Goal: Check status

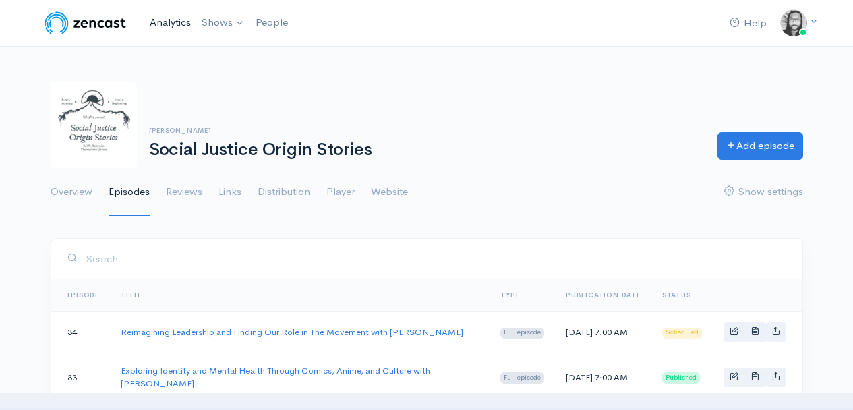
click at [192, 21] on link "Analytics" at bounding box center [170, 22] width 52 height 29
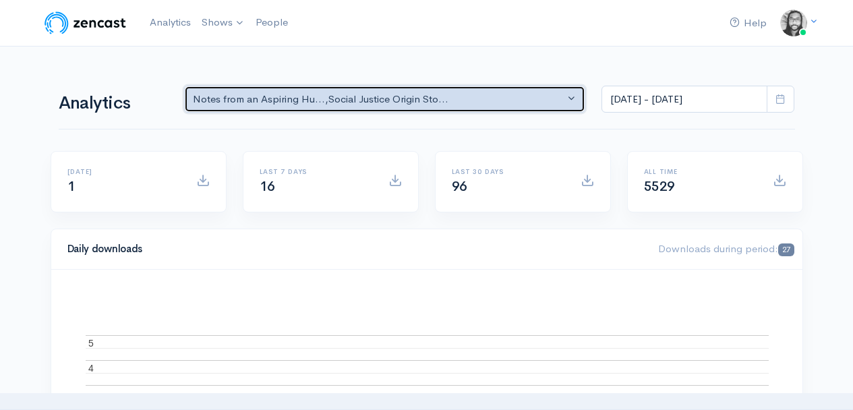
click at [346, 101] on div "Notes from an Aspiring Hu... , Social Justice Origin Sto..." at bounding box center [379, 100] width 372 height 16
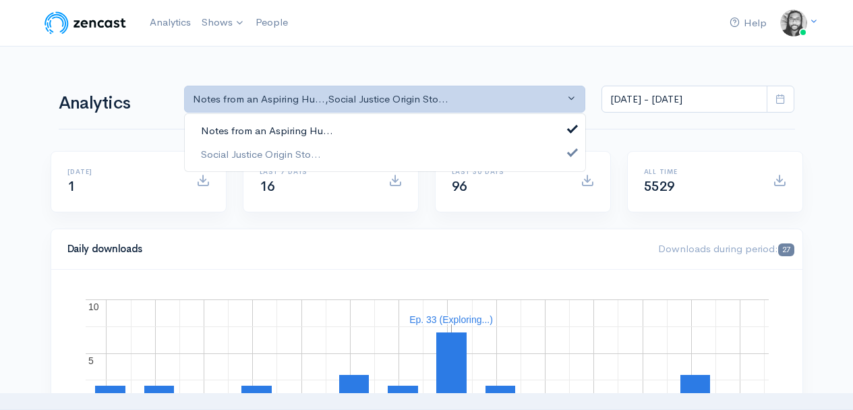
click at [347, 123] on link "Notes from an Aspiring Hu..." at bounding box center [385, 131] width 401 height 24
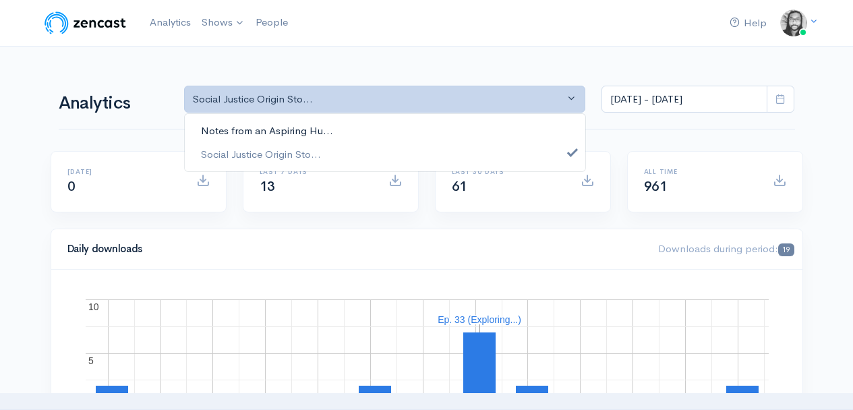
click at [347, 135] on link "Notes from an Aspiring Hu..." at bounding box center [385, 131] width 401 height 24
select select "5809"
click at [343, 154] on link "Social Justice Origin Sto..." at bounding box center [385, 154] width 401 height 24
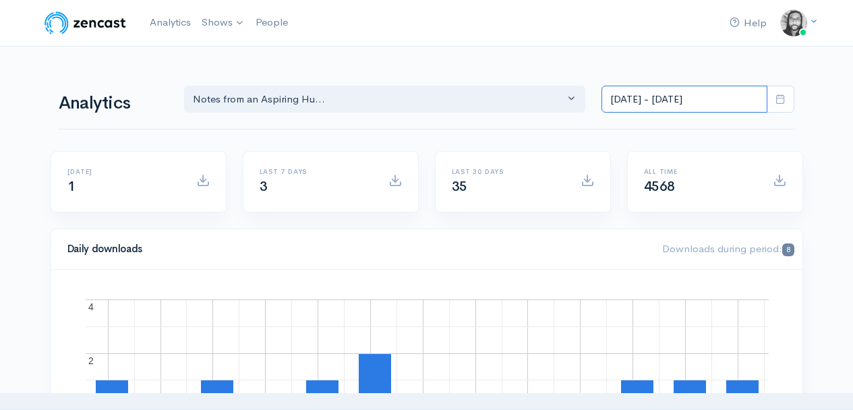
click at [706, 105] on input "[DATE] - [DATE]" at bounding box center [685, 100] width 166 height 28
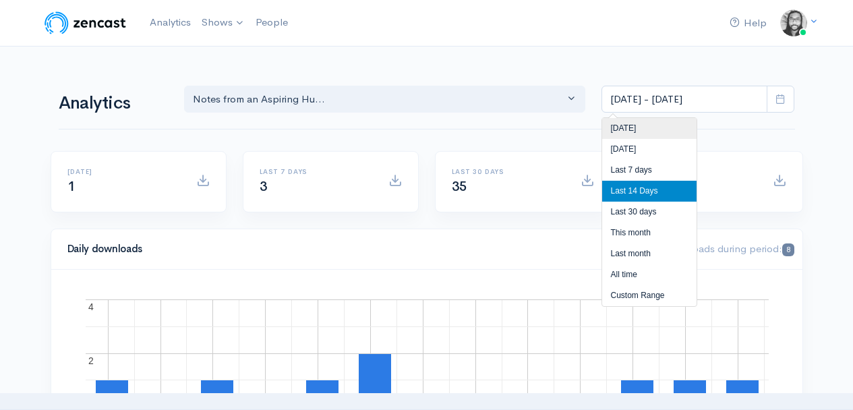
click at [679, 133] on li "[DATE]" at bounding box center [649, 128] width 94 height 21
type input "[DATE] - [DATE]"
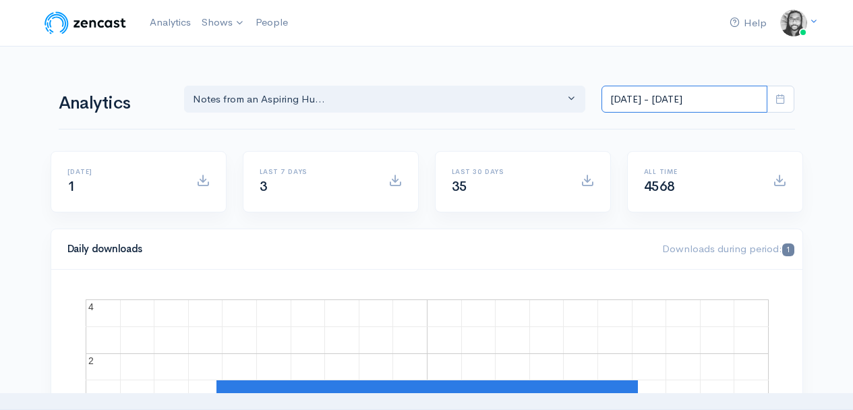
click at [698, 106] on input "[DATE] - [DATE]" at bounding box center [685, 100] width 166 height 28
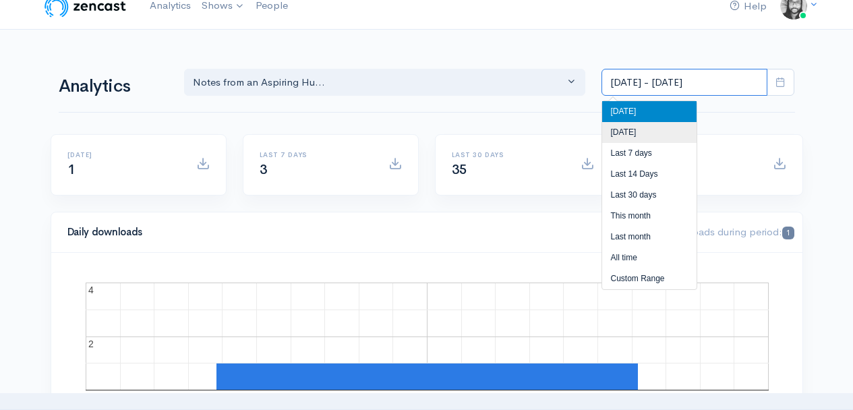
scroll to position [34, 0]
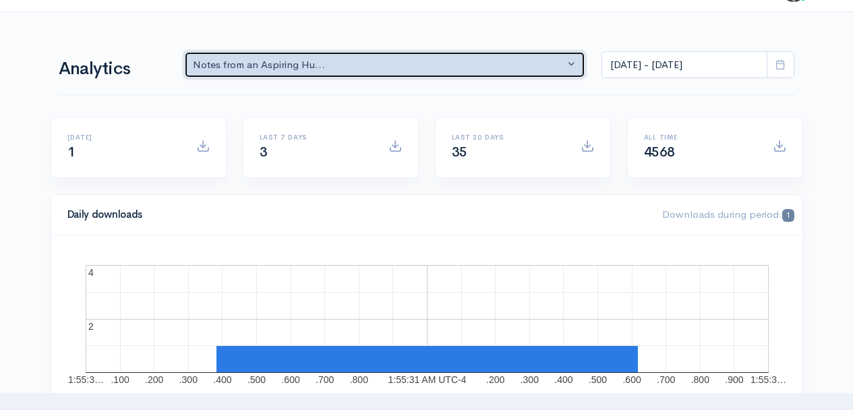
click at [384, 53] on button "Notes from an Aspiring Hu..." at bounding box center [385, 65] width 402 height 28
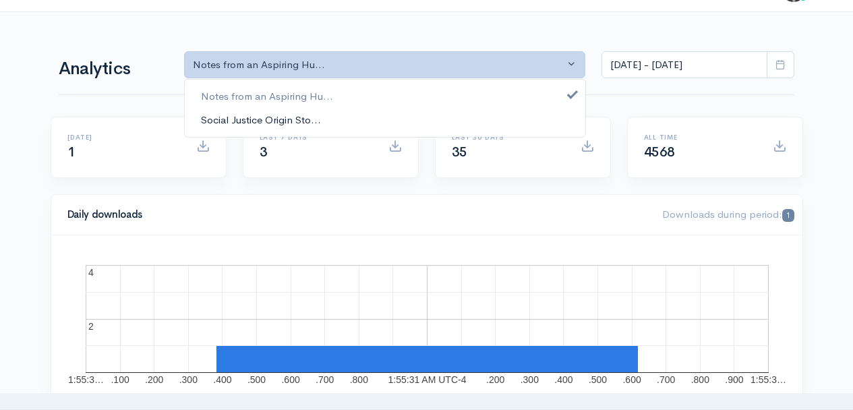
click at [364, 119] on link "Social Justice Origin Sto..." at bounding box center [385, 120] width 401 height 24
click at [364, 101] on link "Notes from an Aspiring Hu..." at bounding box center [385, 97] width 401 height 24
select select "14701"
